Goal: Find specific page/section: Find specific page/section

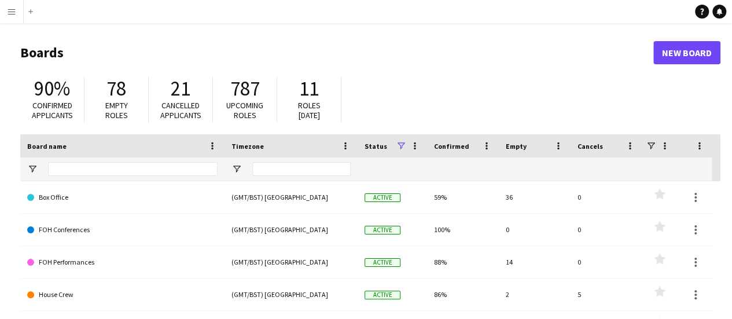
click at [461, 35] on header "Boards New Board" at bounding box center [370, 53] width 700 height 36
